Goal: Use online tool/utility: Use online tool/utility

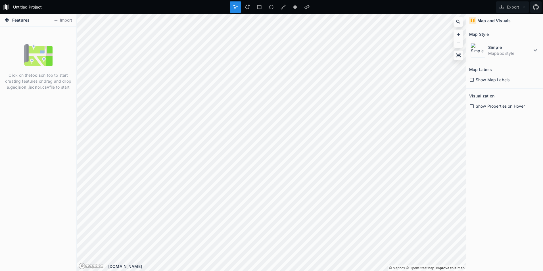
click at [19, 20] on span "Features" at bounding box center [20, 20] width 17 height 6
click at [269, 9] on icon at bounding box center [271, 7] width 5 height 5
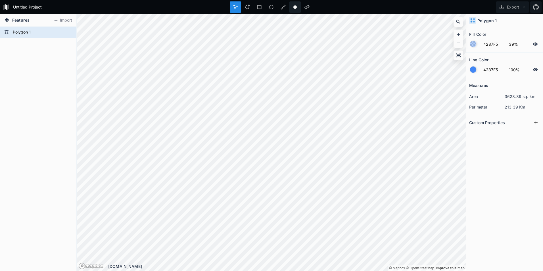
click at [296, 7] on circle at bounding box center [295, 6] width 3 height 3
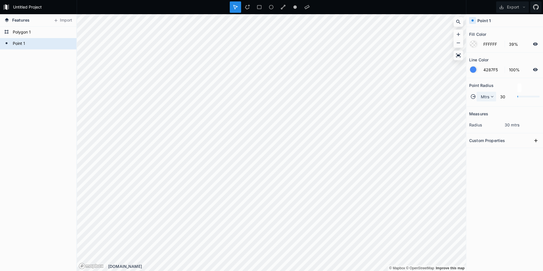
click at [491, 96] on icon at bounding box center [492, 96] width 5 height 5
click at [518, 95] on div at bounding box center [529, 96] width 22 height 3
click at [504, 98] on input "30" at bounding box center [506, 96] width 18 height 7
type input "320"
click at [516, 108] on section "Measures radius 30 mtrs" at bounding box center [505, 120] width 77 height 27
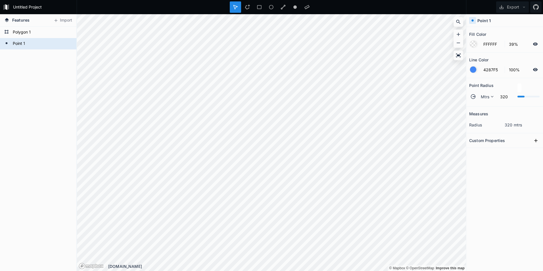
click at [491, 127] on dt "radius" at bounding box center [487, 125] width 36 height 6
click at [518, 10] on button "Export" at bounding box center [512, 6] width 33 height 11
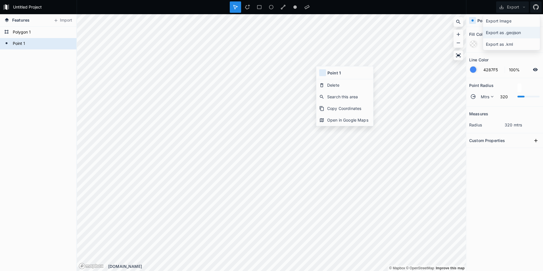
click at [512, 38] on div "Export as .geojson" at bounding box center [511, 44] width 57 height 12
